Goal: Navigation & Orientation: Find specific page/section

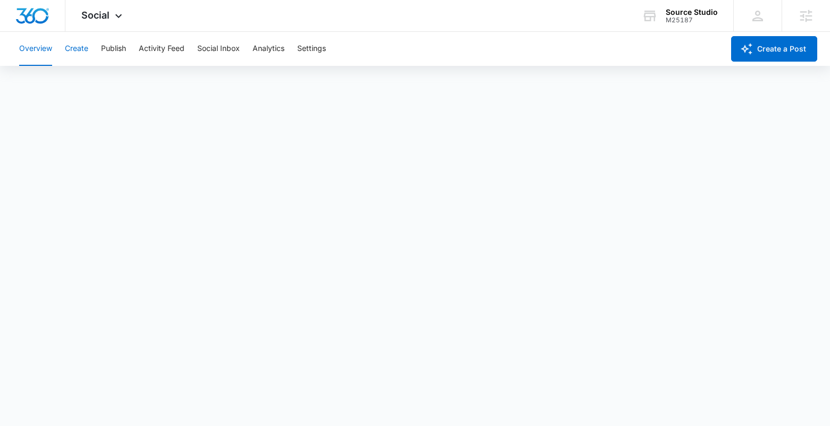
click at [83, 49] on button "Create" at bounding box center [76, 49] width 23 height 34
click at [113, 48] on button "Publish" at bounding box center [113, 49] width 25 height 34
click at [95, 85] on button "Schedules" at bounding box center [81, 81] width 36 height 30
click at [72, 55] on button "Create" at bounding box center [76, 49] width 23 height 34
click at [107, 73] on button "Approvals" at bounding box center [104, 81] width 36 height 30
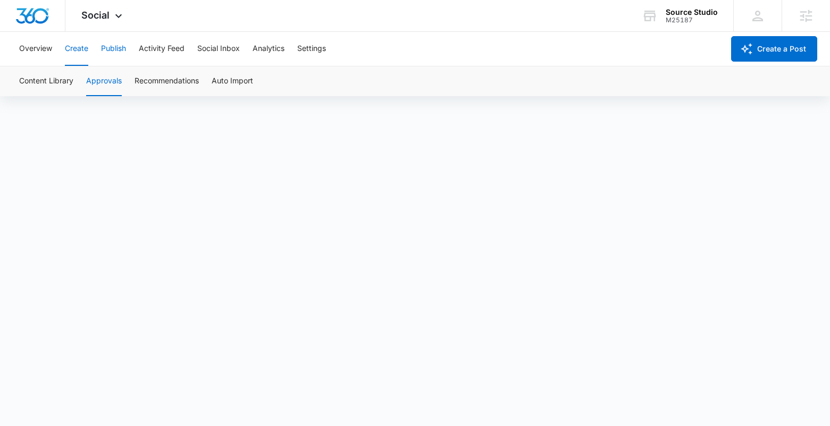
click at [125, 41] on button "Publish" at bounding box center [113, 49] width 25 height 34
click at [84, 74] on button "Schedules" at bounding box center [81, 81] width 36 height 30
click at [74, 54] on button "Create" at bounding box center [76, 49] width 23 height 34
click at [101, 44] on button "Publish" at bounding box center [113, 49] width 25 height 34
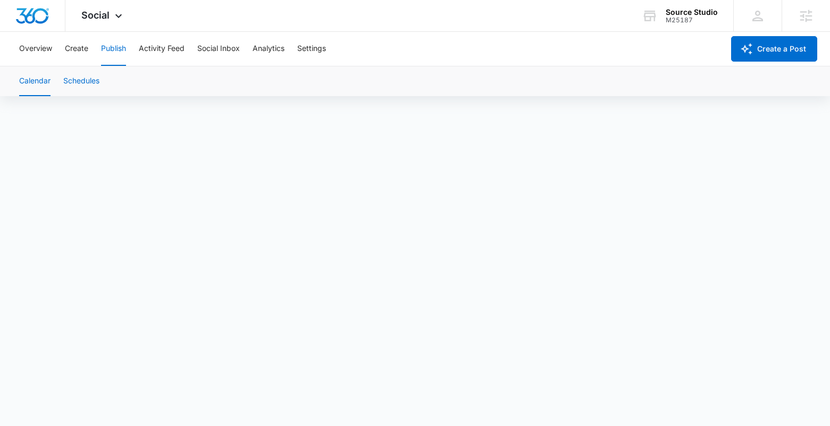
click at [99, 82] on button "Schedules" at bounding box center [81, 81] width 36 height 30
click at [20, 87] on button "Calendar" at bounding box center [34, 81] width 31 height 30
click at [36, 13] on img "Dashboard" at bounding box center [32, 16] width 34 height 16
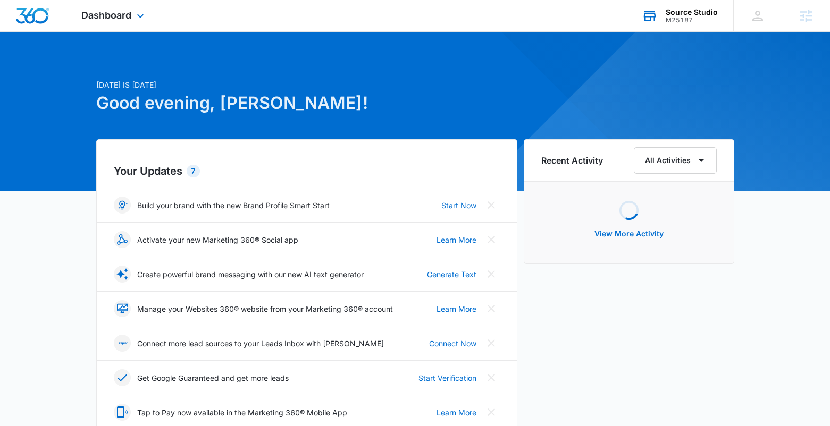
click at [694, 15] on div "Source Studio" at bounding box center [692, 12] width 52 height 9
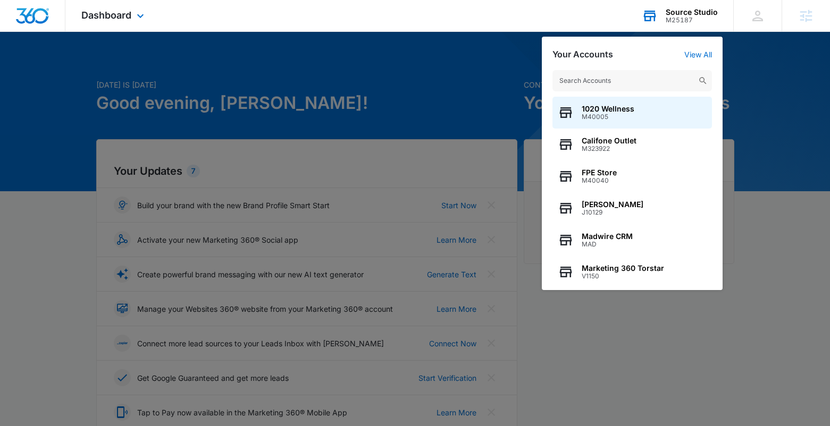
click at [668, 83] on input "text" at bounding box center [633, 80] width 160 height 21
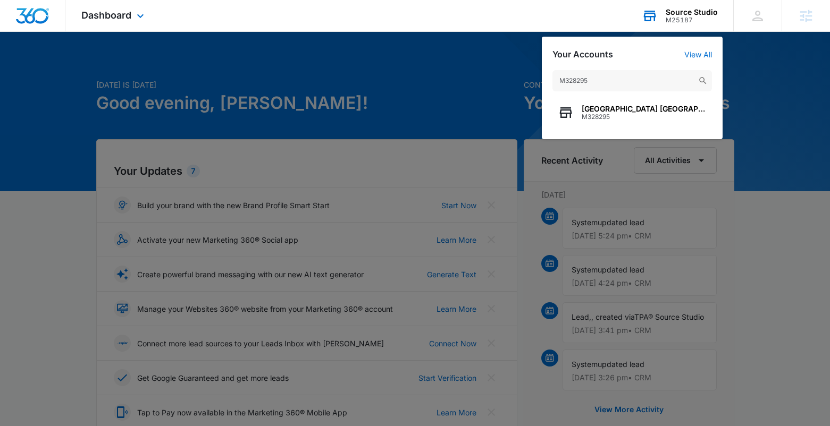
click at [575, 80] on input "M328295" at bounding box center [633, 80] width 160 height 21
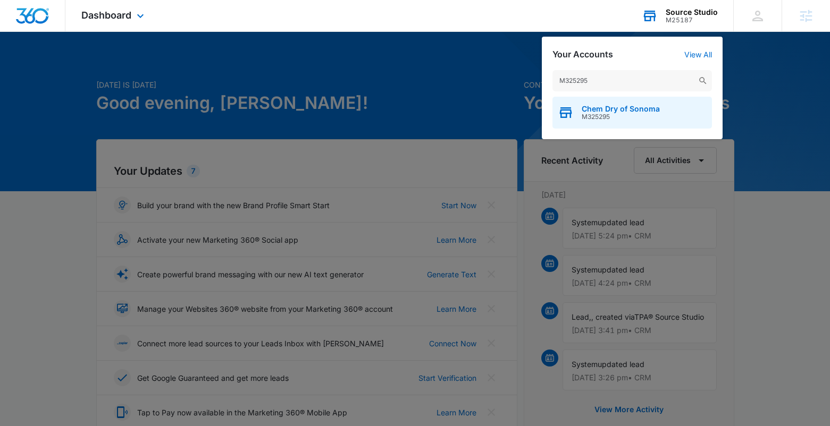
type input "M325295"
click at [628, 114] on span "M325295" at bounding box center [621, 116] width 78 height 7
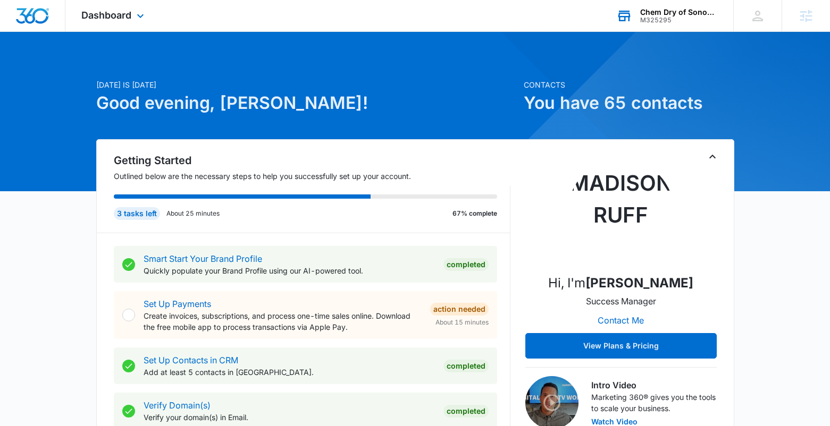
click at [145, 26] on div "Dashboard Apps Reputation Websites Forms CRM Email Social Content Ads Intellige…" at bounding box center [113, 15] width 97 height 31
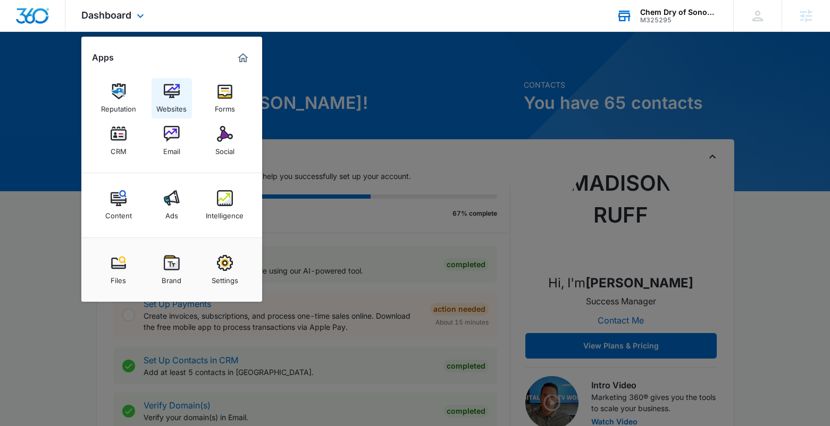
click at [166, 87] on img at bounding box center [172, 91] width 16 height 16
